Goal: Navigation & Orientation: Find specific page/section

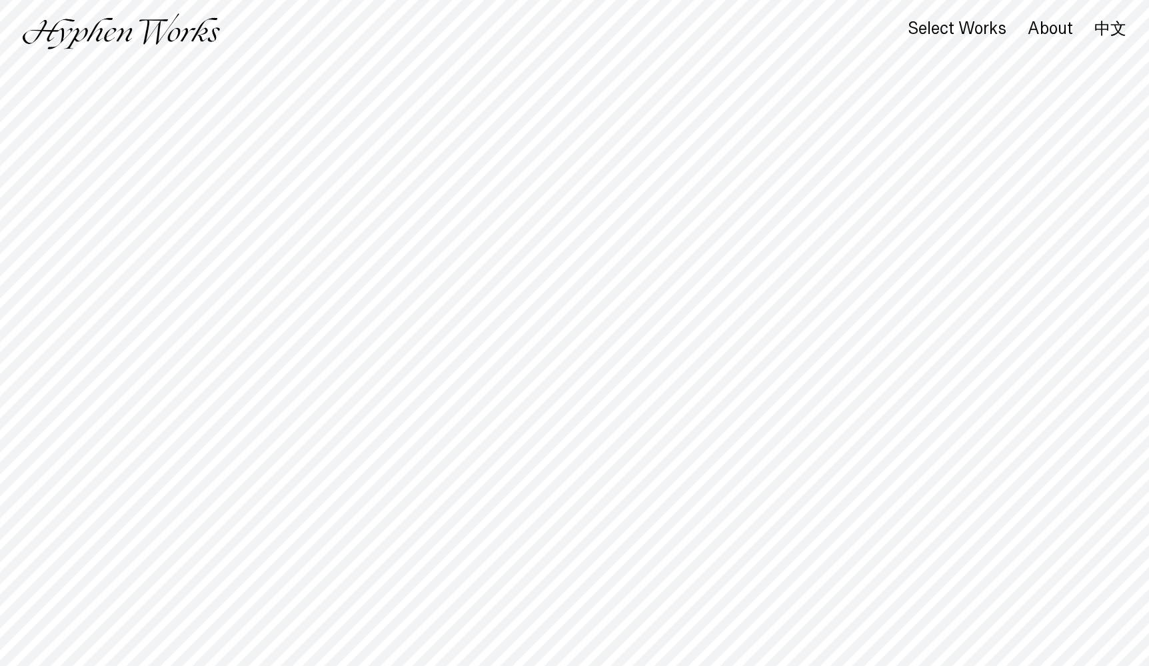
scroll to position [0, 1]
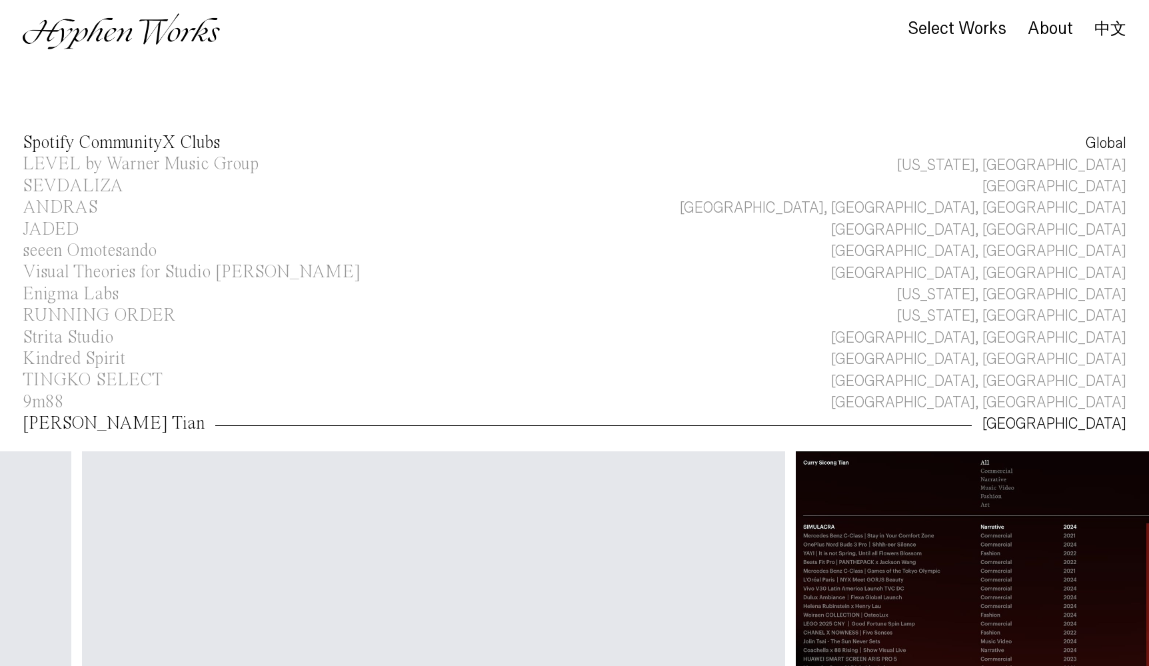
click at [147, 139] on div "Spotify CommunityX Clubs" at bounding box center [121, 143] width 197 height 18
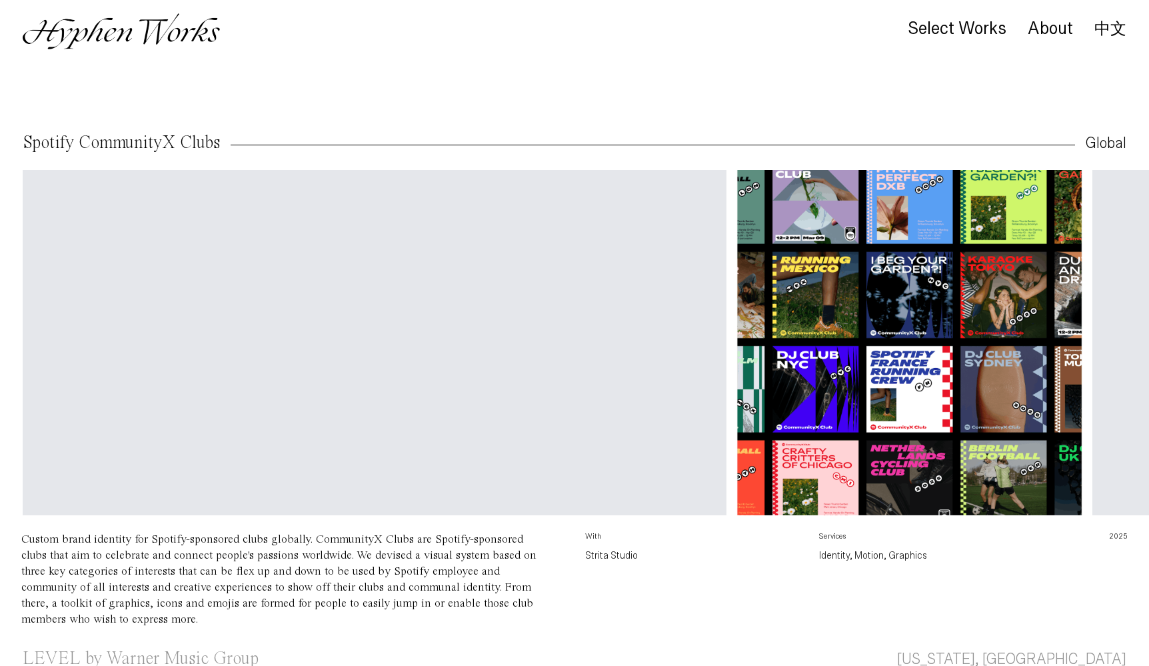
scroll to position [6, 0]
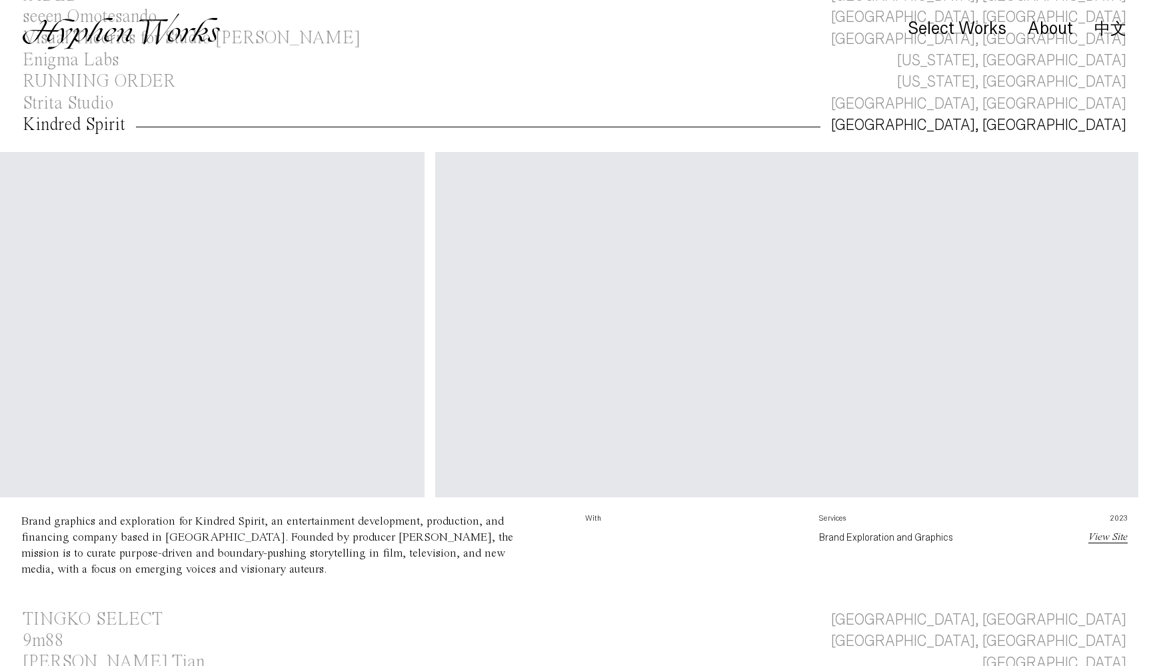
scroll to position [0, 831]
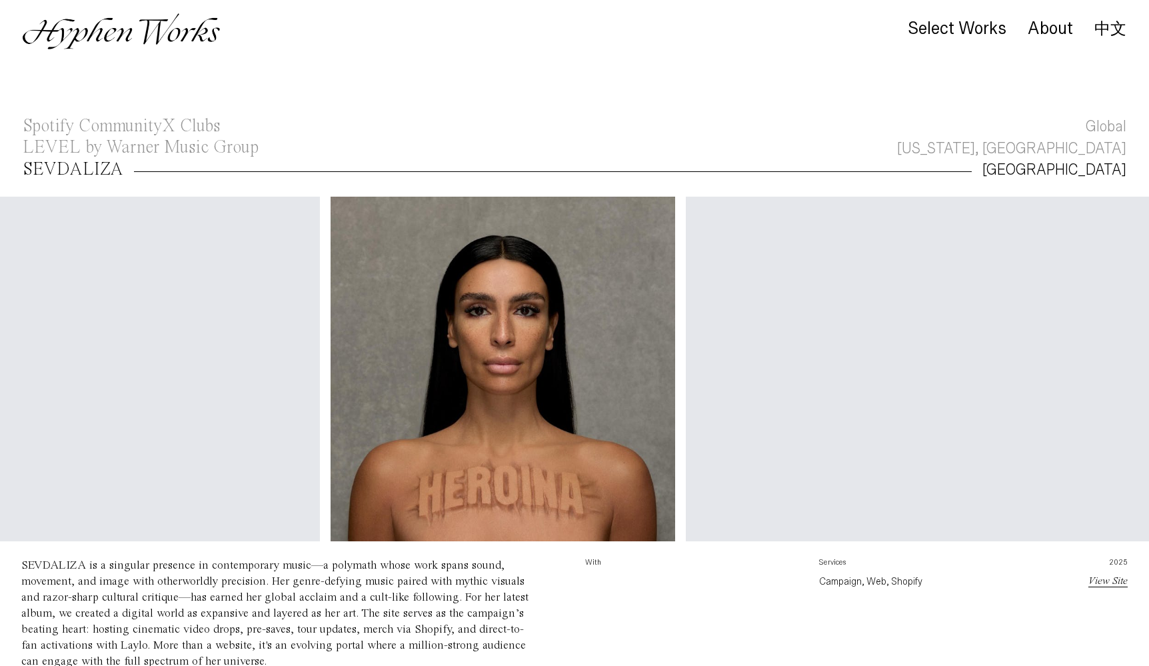
scroll to position [0, 570]
